Goal: Task Accomplishment & Management: Manage account settings

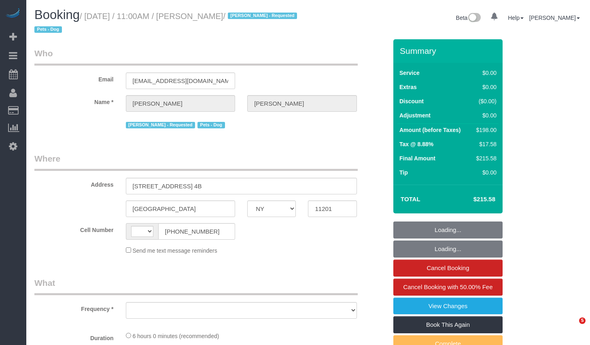
select select "NY"
select select "2"
select select "number:57"
select select "number:72"
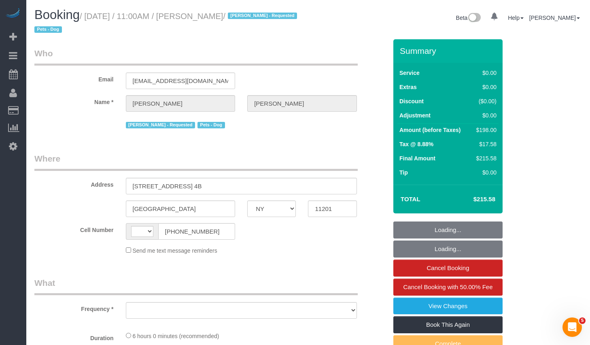
select select "number:13"
select select "number:5"
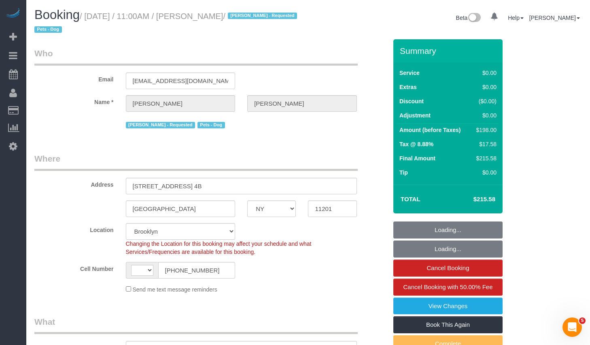
select select "string:[GEOGRAPHIC_DATA]"
select select "object:830"
select select "string:stripe-pm_1QRarJ4VGloSiKo7f1CdWVbw"
select select "spot1"
select select "object:1121"
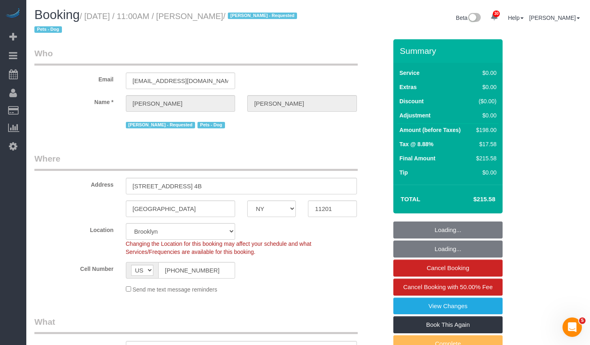
select select "2"
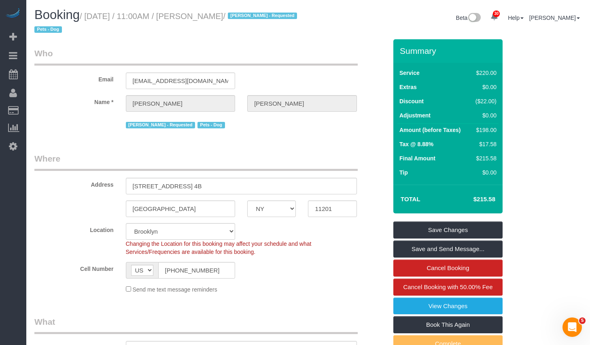
drag, startPoint x: 215, startPoint y: 17, endPoint x: 261, endPoint y: 16, distance: 46.5
click at [261, 16] on small "/ [DATE] / 11:00AM / [PERSON_NAME] / [PERSON_NAME] - Requested Pets - Dog" at bounding box center [166, 23] width 265 height 23
copy small "[PERSON_NAME]"
drag, startPoint x: 93, startPoint y: 18, endPoint x: 262, endPoint y: 20, distance: 169.2
click at [262, 20] on small "/ [DATE] / 11:00AM / [PERSON_NAME] / [PERSON_NAME] - Requested Pets - Dog" at bounding box center [166, 23] width 265 height 23
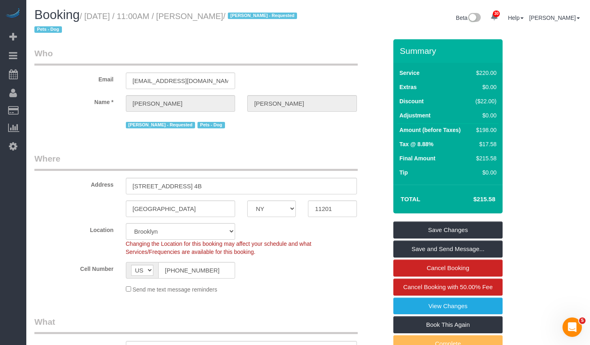
copy small "[DATE] / 11:00AM / [PERSON_NAME]"
drag, startPoint x: 217, startPoint y: 271, endPoint x: 170, endPoint y: 266, distance: 47.2
click at [170, 266] on input "[PHONE_NUMBER]" at bounding box center [196, 270] width 77 height 17
click at [299, 228] on div "Location Manhattan Austin Boston Bronx Brooklyn Charlotte Denver New Jersey Por…" at bounding box center [210, 239] width 365 height 33
click at [333, 207] on input "11201" at bounding box center [332, 208] width 49 height 17
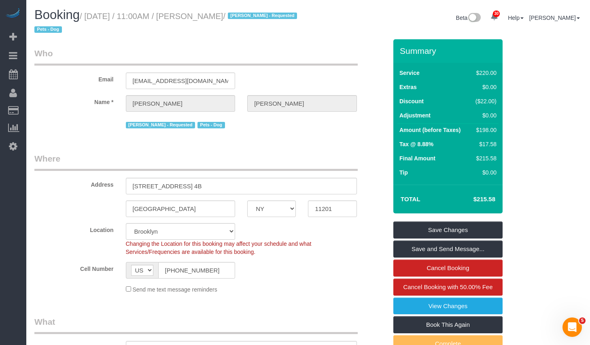
click at [382, 181] on div "Address 218 Myrtle Ave, Apt. 4B" at bounding box center [210, 174] width 365 height 42
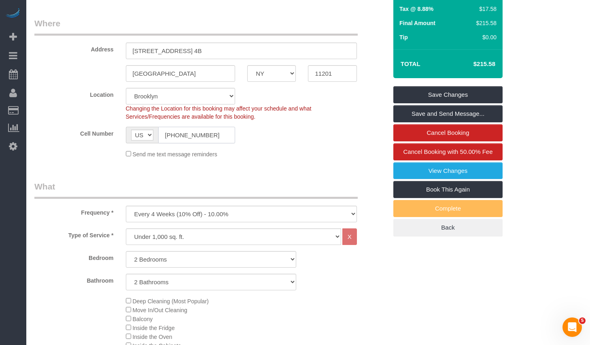
click at [224, 138] on input "(646) 979-0323" at bounding box center [196, 135] width 77 height 17
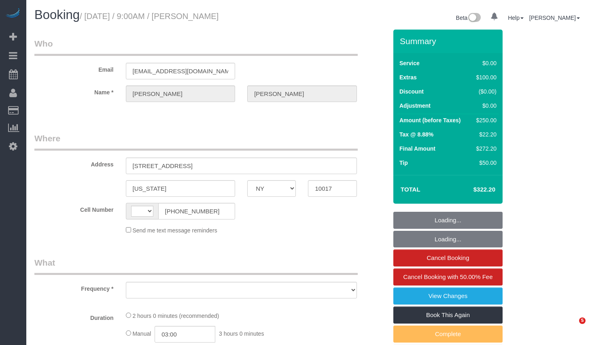
select select "NY"
select select "object:557"
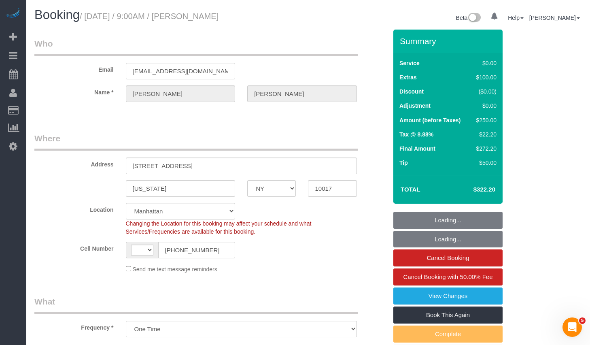
select select "string:[GEOGRAPHIC_DATA]"
select select "object:913"
select select "string:stripe-pm_1RZXIR4VGloSiKo7dcEit37u"
select select "spot1"
select select "number:89"
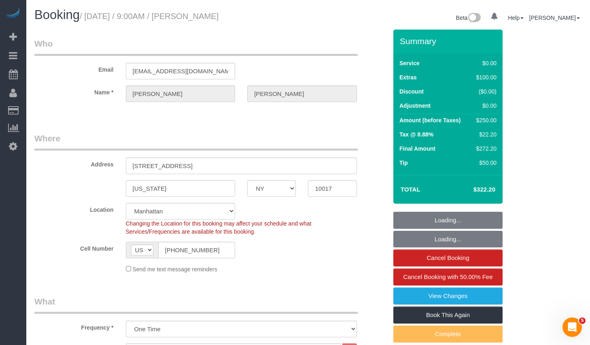
select select "number:90"
select select "number:15"
select select "number:5"
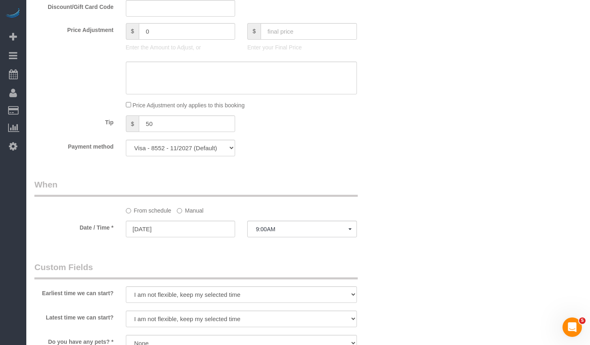
scroll to position [634, 0]
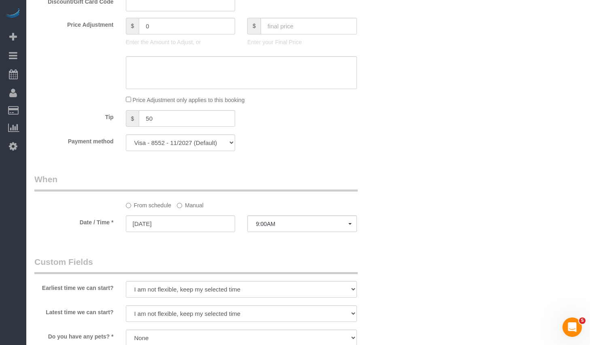
click at [192, 205] on label "Manual" at bounding box center [190, 203] width 27 height 11
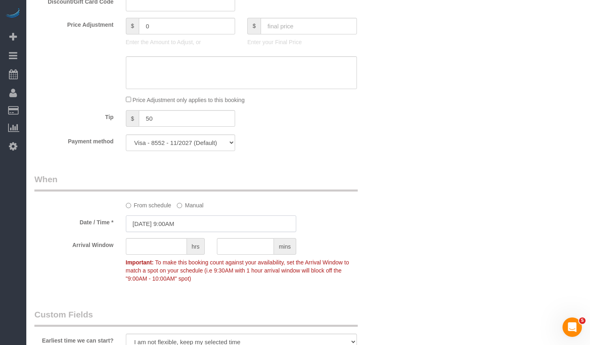
click at [195, 224] on input "[DATE] 9:00AM" at bounding box center [211, 223] width 170 height 17
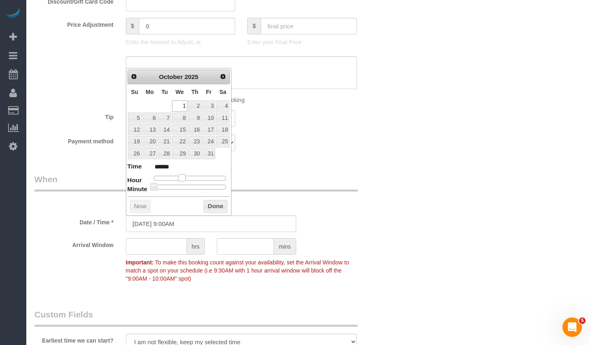
type input "[DATE] 10:00AM"
type input "*******"
type input "[DATE] 11:00AM"
type input "*******"
type input "[DATE] 12:00PM"
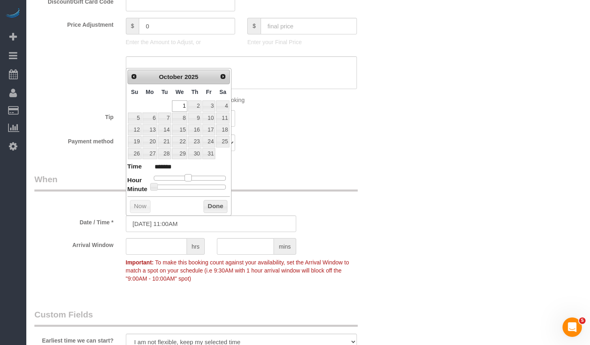
type input "*******"
type input "[DATE] 1:00PM"
type input "******"
drag, startPoint x: 185, startPoint y: 178, endPoint x: 198, endPoint y: 179, distance: 13.0
click at [198, 179] on span at bounding box center [194, 177] width 7 height 7
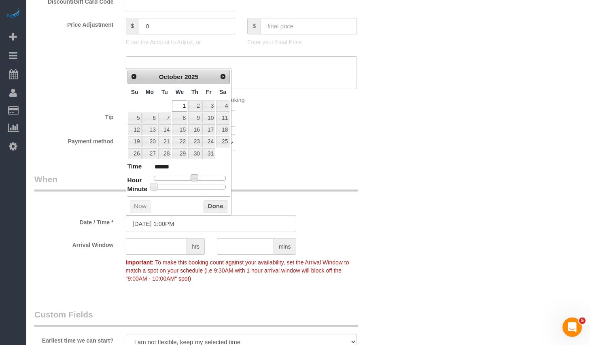
type input "[DATE] 1:25PM"
type input "******"
type input "[DATE] 1:30PM"
type input "******"
click at [191, 189] on div at bounding box center [190, 187] width 72 height 5
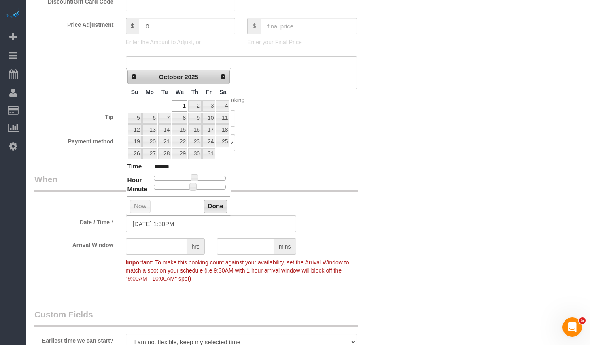
click at [208, 205] on button "Done" at bounding box center [216, 206] width 24 height 13
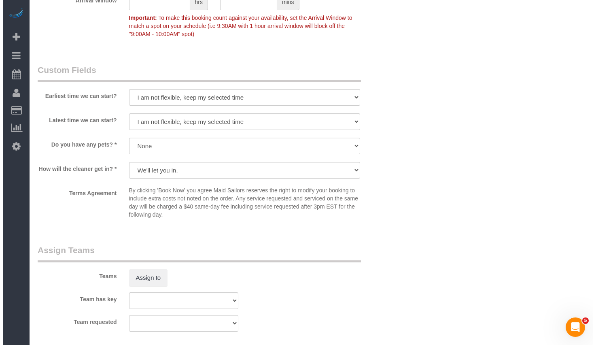
scroll to position [923, 0]
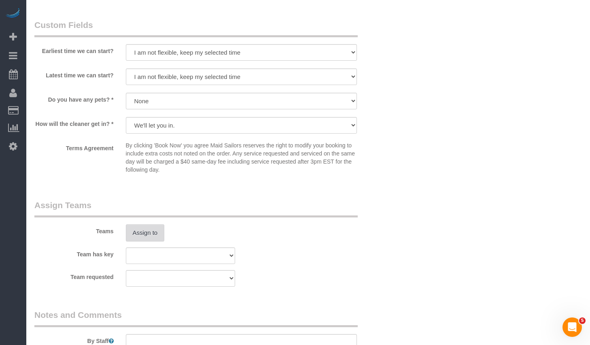
click at [146, 235] on button "Assign to" at bounding box center [145, 232] width 39 height 17
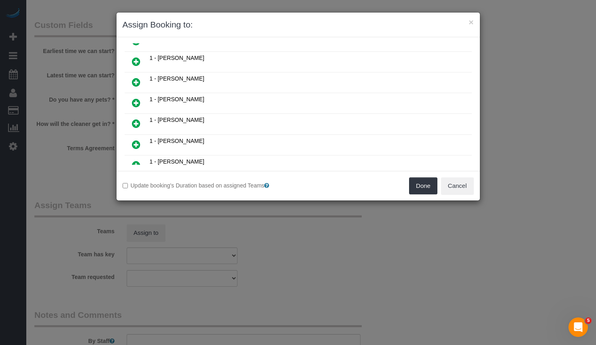
scroll to position [414, 0]
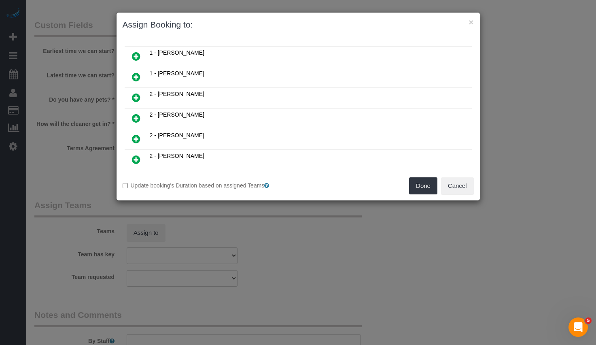
click at [138, 76] on icon at bounding box center [136, 77] width 8 height 10
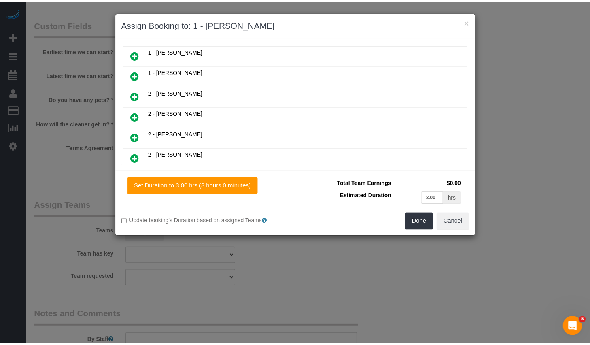
scroll to position [434, 0]
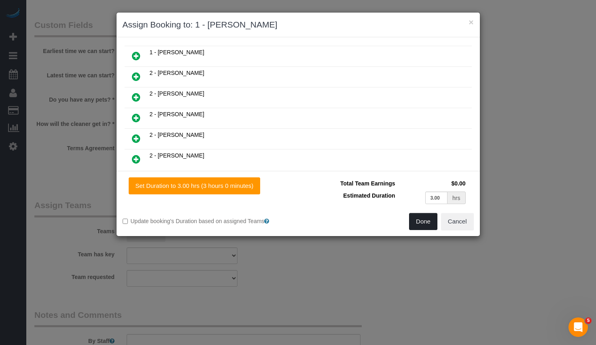
click at [425, 219] on button "Done" at bounding box center [423, 221] width 28 height 17
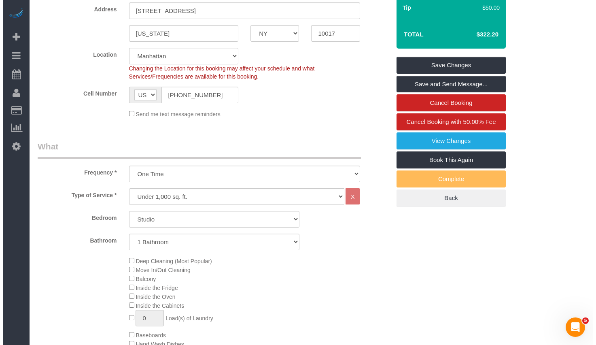
scroll to position [0, 0]
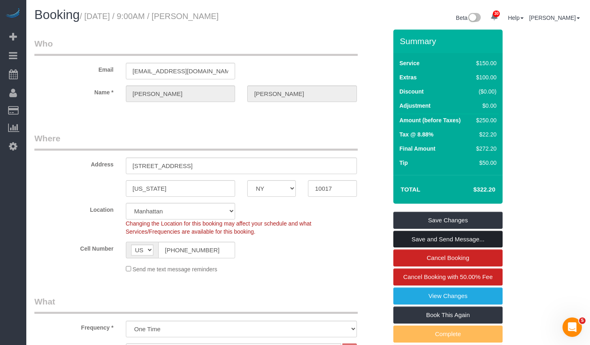
click at [443, 241] on link "Save and Send Message..." at bounding box center [447, 239] width 109 height 17
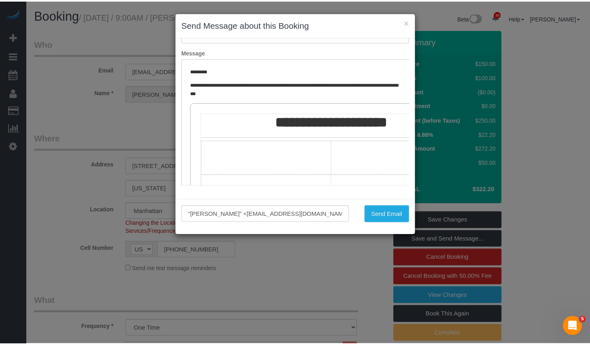
scroll to position [42, 0]
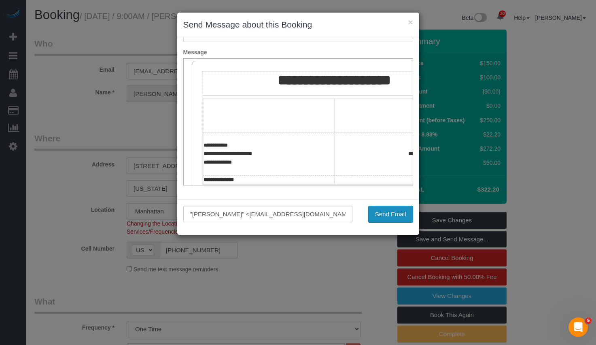
click at [381, 220] on button "Send Email" at bounding box center [390, 214] width 45 height 17
